Goal: Task Accomplishment & Management: Manage account settings

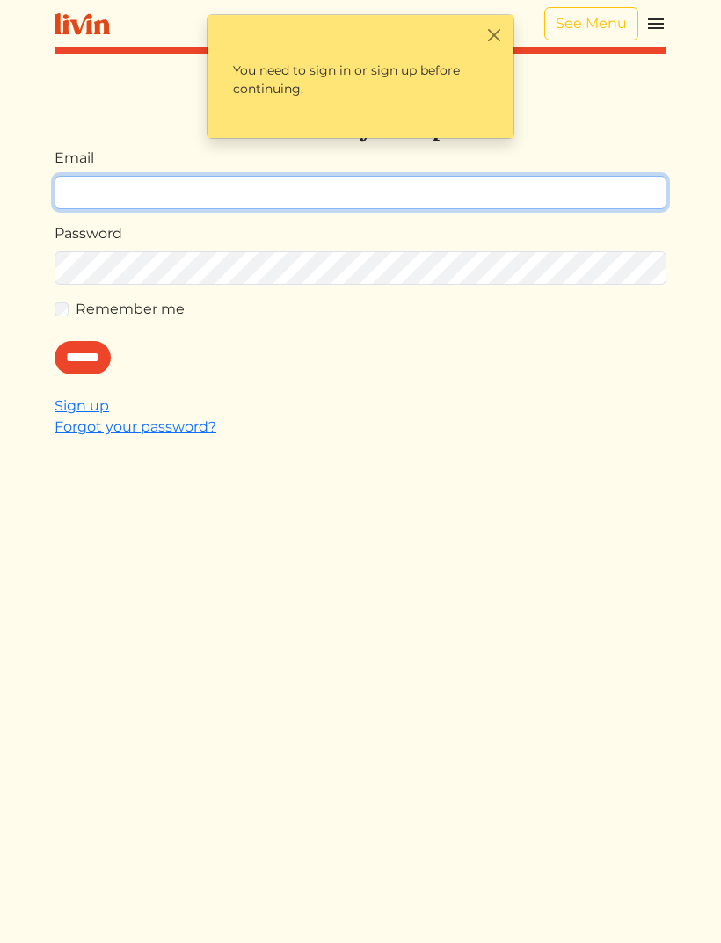
type input "**********"
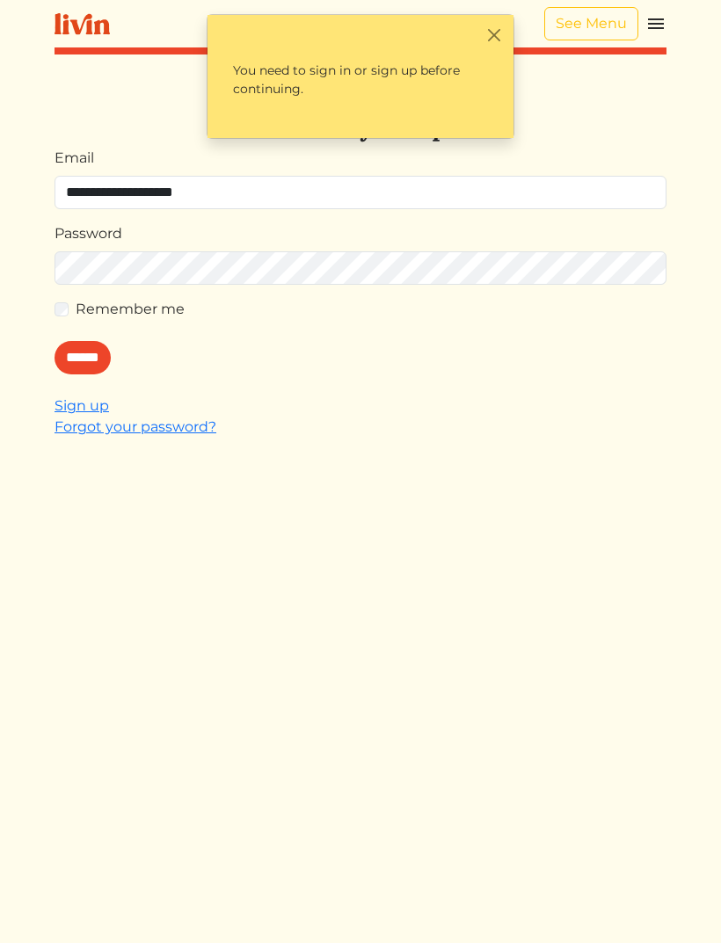
click at [87, 358] on input "******" at bounding box center [82, 357] width 56 height 33
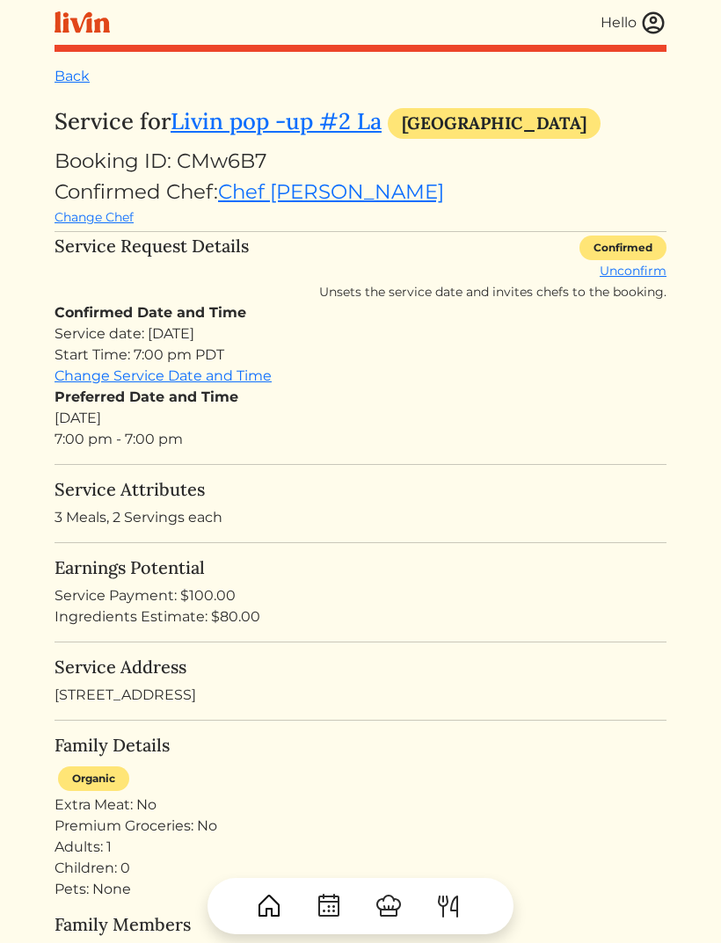
click at [663, 21] on img at bounding box center [653, 23] width 26 height 26
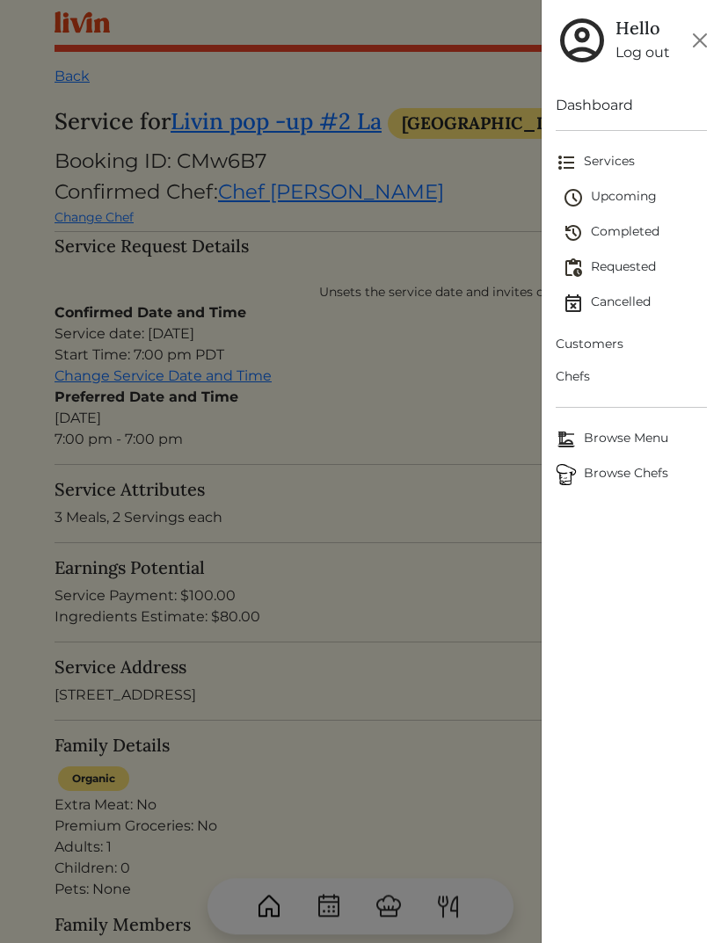
click at [633, 207] on span "Upcoming" at bounding box center [635, 197] width 144 height 21
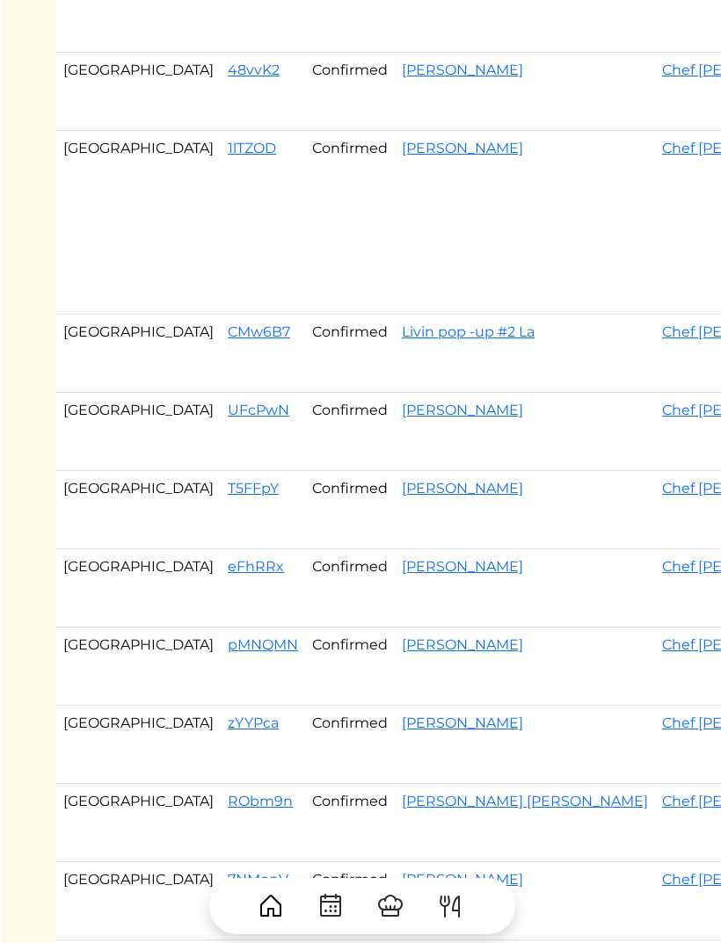
scroll to position [468, 0]
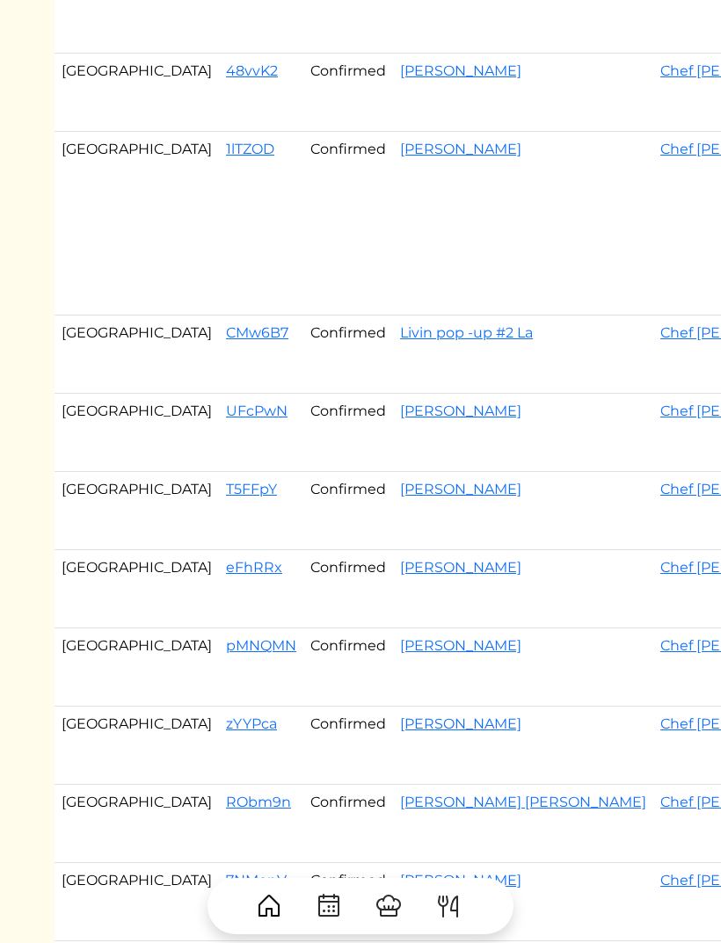
click at [226, 341] on link "CMw6B7" at bounding box center [257, 332] width 62 height 17
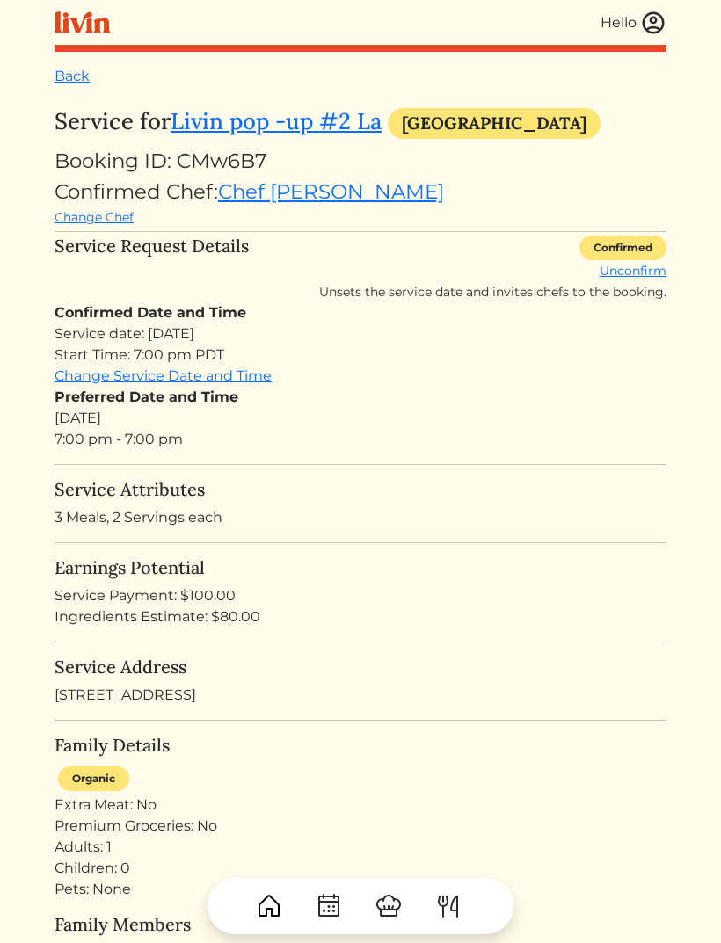
click at [225, 377] on link "Change Service Date and Time" at bounding box center [162, 375] width 217 height 17
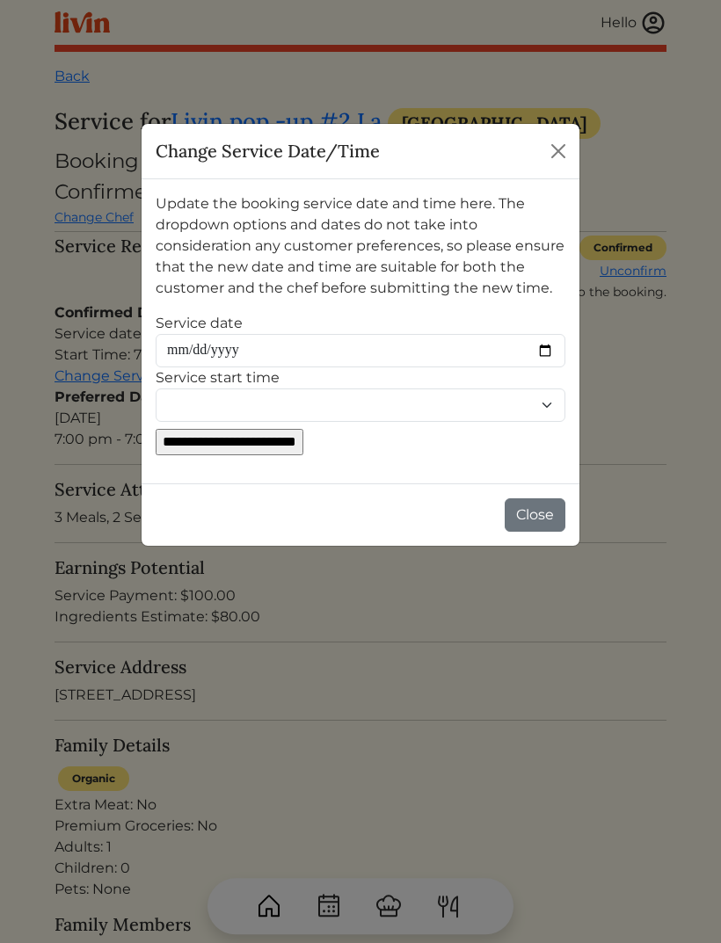
click at [553, 163] on button "Close" at bounding box center [558, 151] width 28 height 28
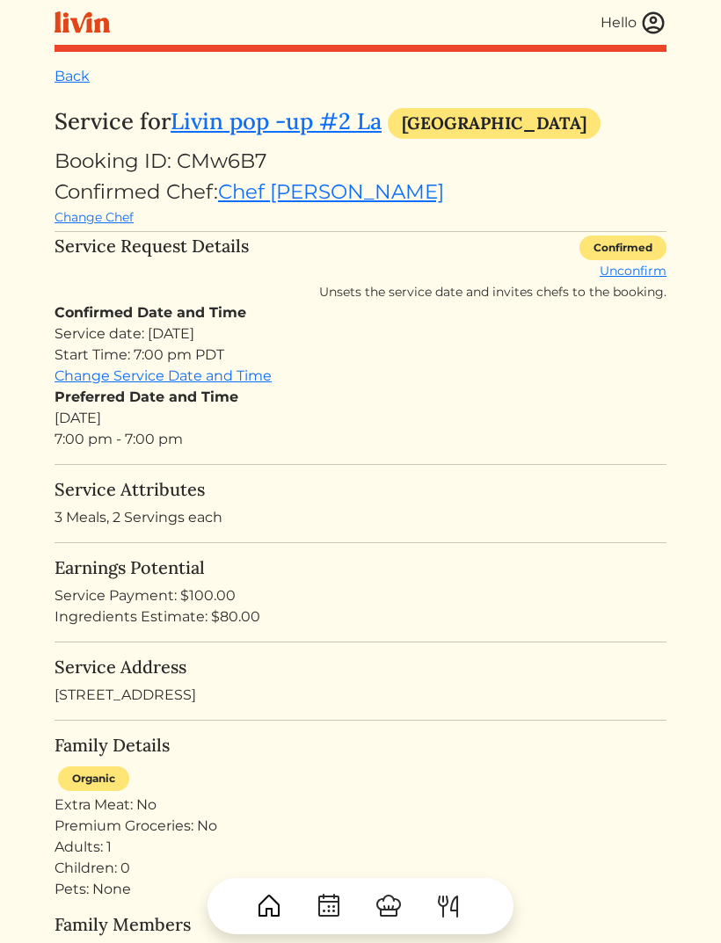
click at [638, 264] on link "Unconfirm" at bounding box center [632, 271] width 67 height 16
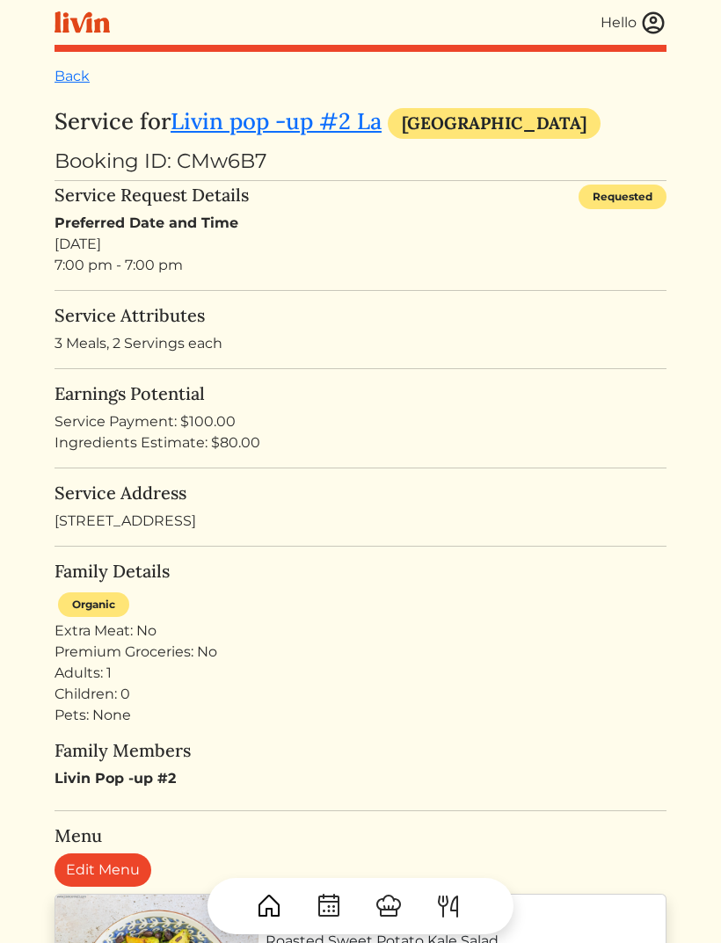
click at [659, 33] on img at bounding box center [653, 23] width 26 height 26
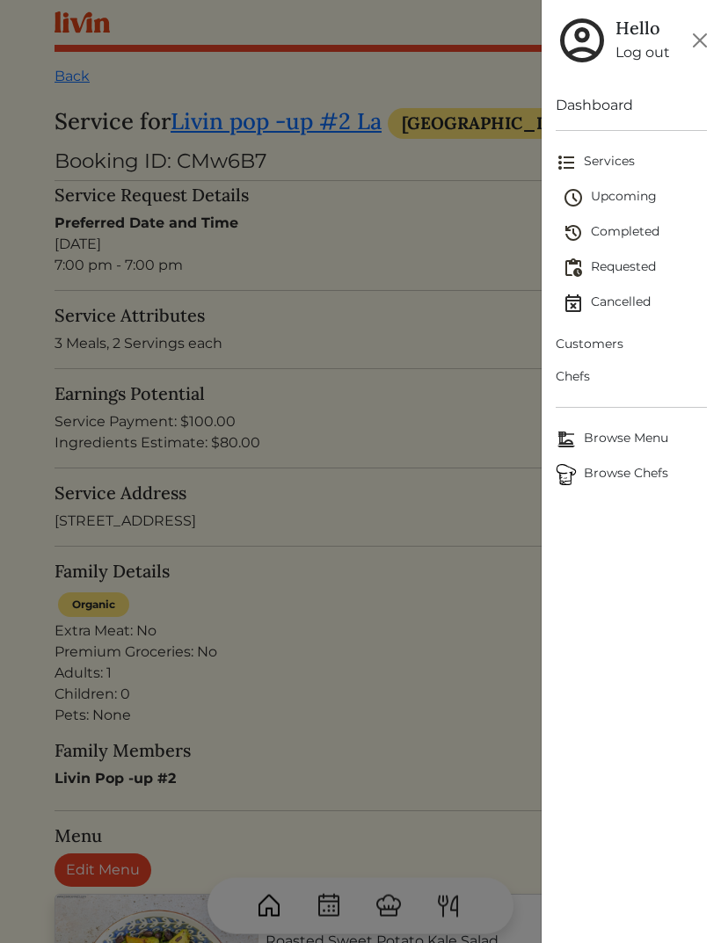
click at [624, 276] on span "Requested" at bounding box center [635, 268] width 144 height 21
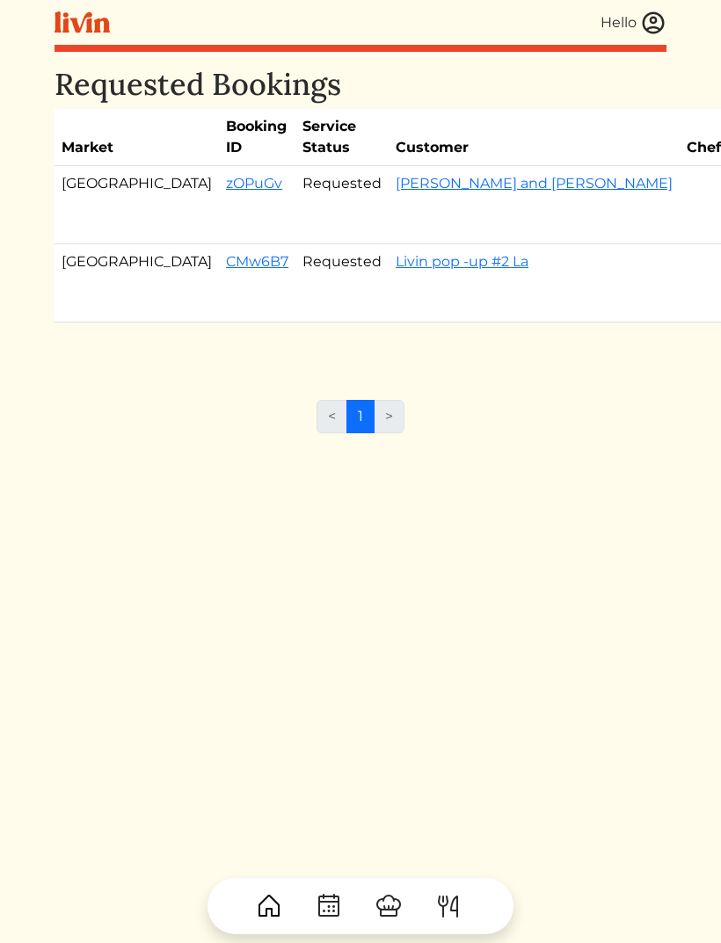
click at [226, 270] on link "CMw6B7" at bounding box center [257, 261] width 62 height 17
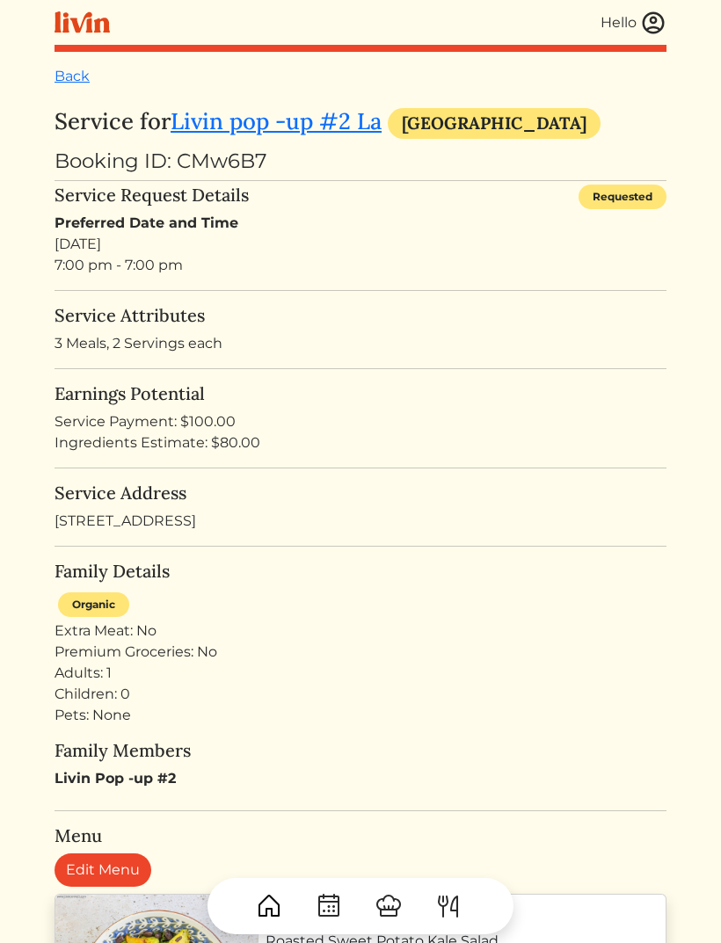
click at [701, 904] on html "Hello Hello Log out Dashboard Services Upcoming Completed Requested Cancelled C…" at bounding box center [360, 471] width 721 height 943
click at [649, 33] on img at bounding box center [653, 23] width 26 height 26
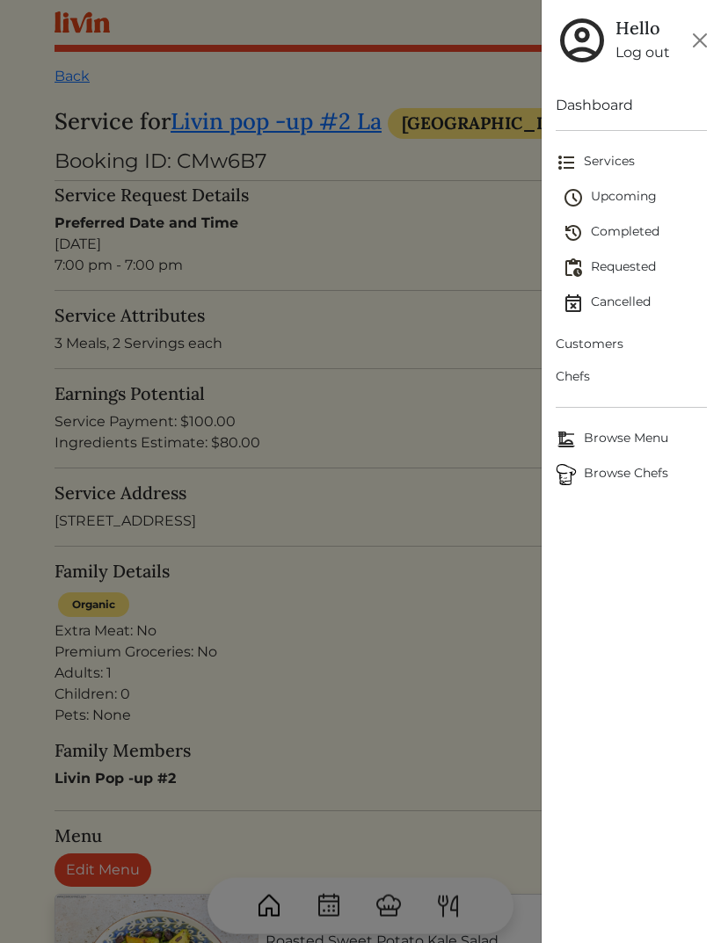
click at [595, 337] on span "Customers" at bounding box center [631, 344] width 151 height 18
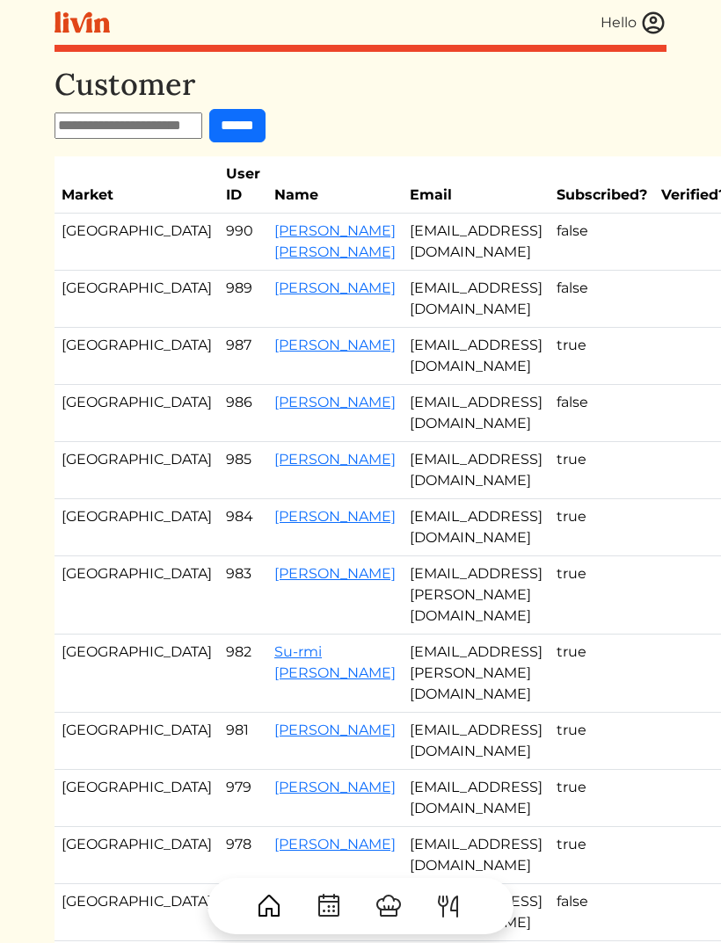
click at [651, 17] on img at bounding box center [653, 23] width 26 height 26
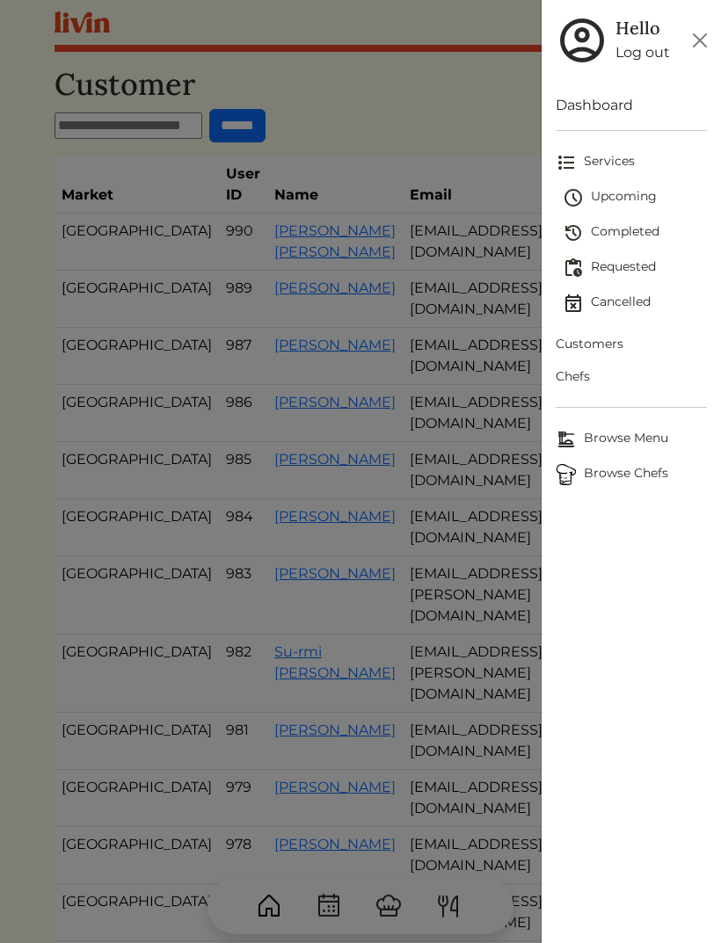
click at [490, 134] on div at bounding box center [360, 471] width 721 height 943
